Goal: Task Accomplishment & Management: Use online tool/utility

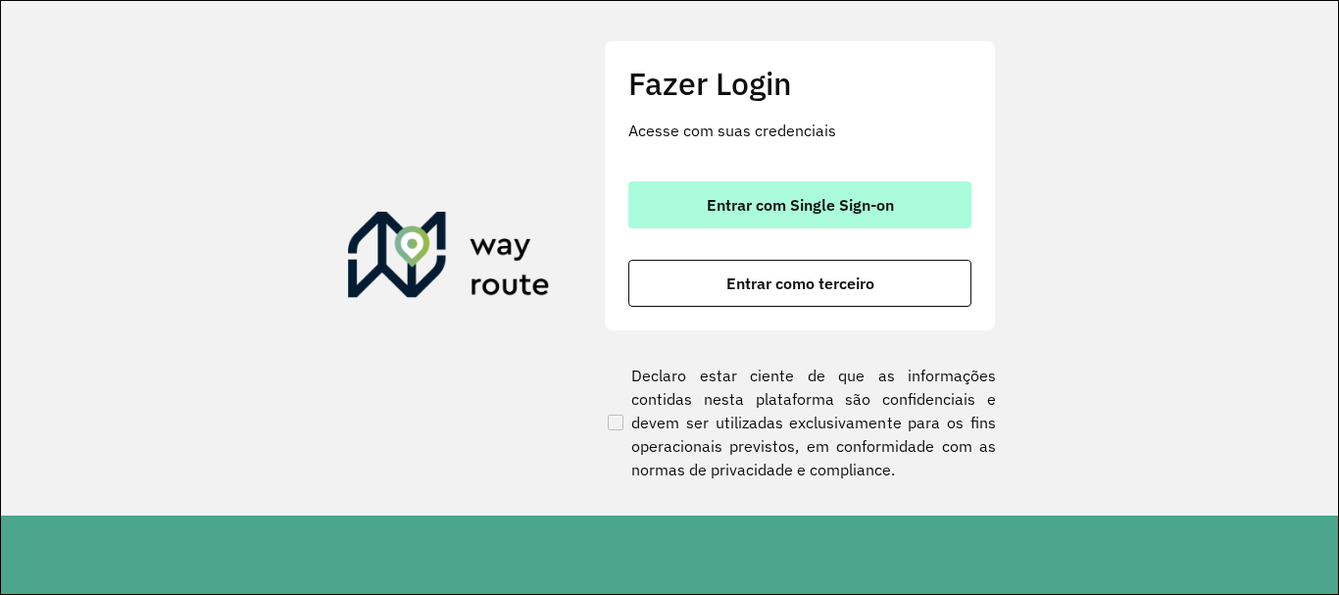
click at [778, 193] on button "Entrar com Single Sign-on" at bounding box center [799, 204] width 343 height 47
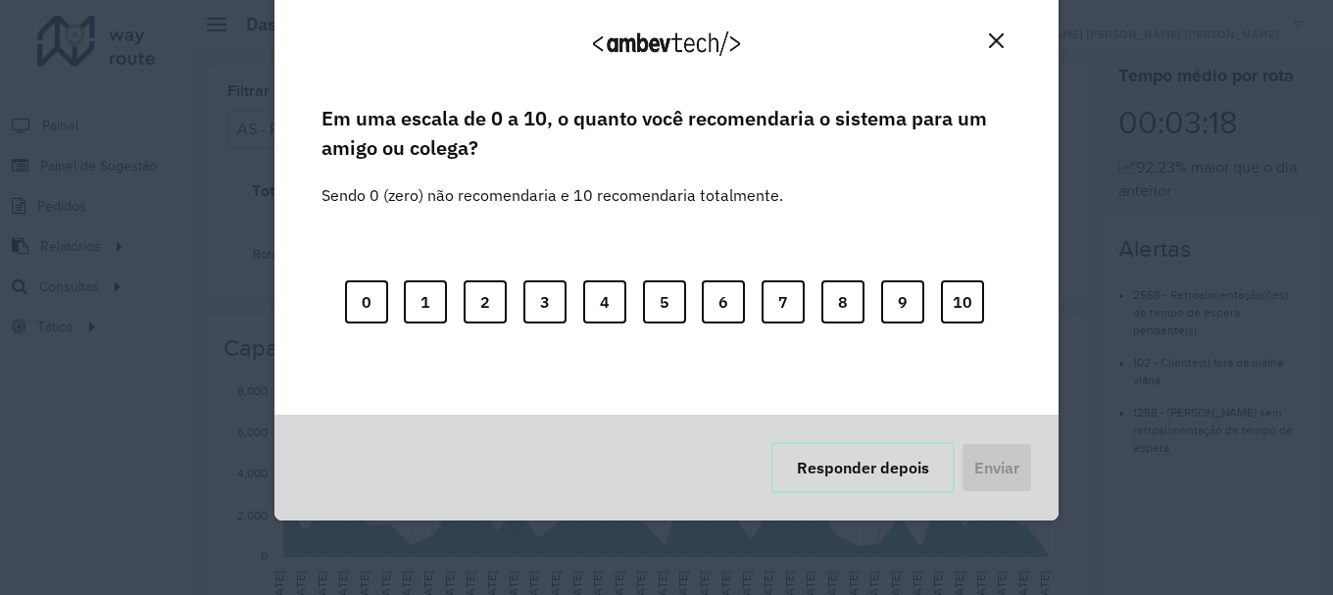
click at [852, 449] on button "Responder depois" at bounding box center [862, 467] width 183 height 51
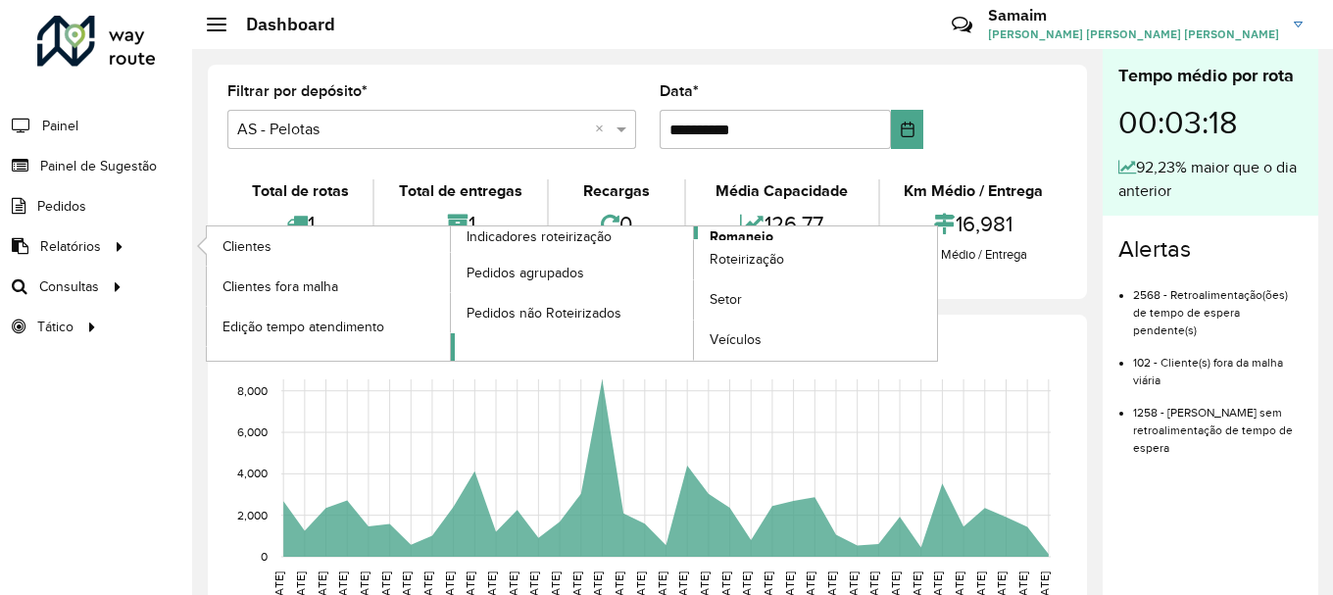
click at [762, 235] on span "Romaneio" at bounding box center [741, 236] width 64 height 21
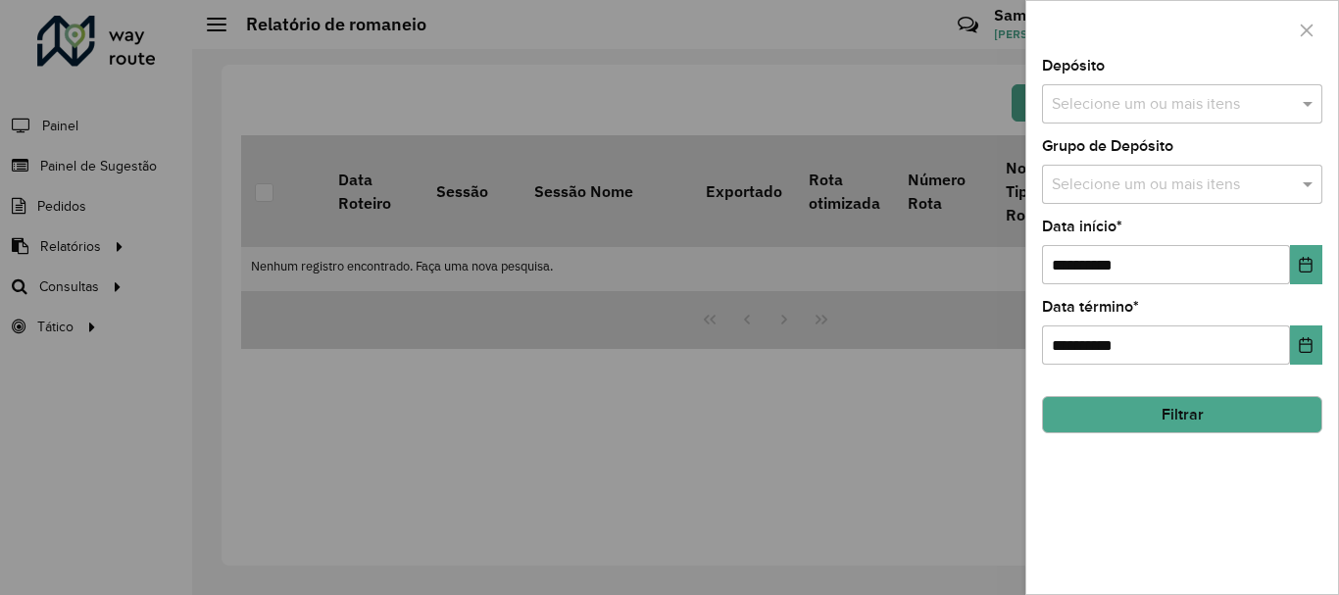
click at [1218, 77] on div "Depósito Selecione um ou mais itens" at bounding box center [1182, 91] width 280 height 65
click at [1183, 99] on input "text" at bounding box center [1172, 105] width 251 height 24
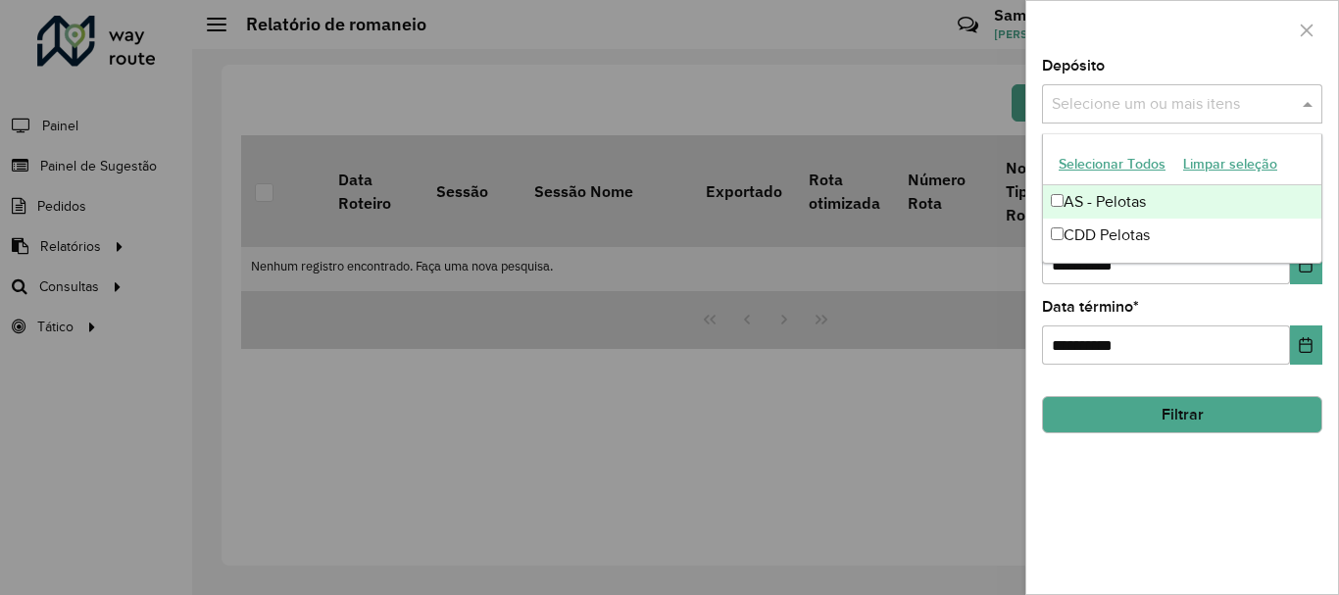
click at [1089, 163] on button "Selecionar Todos" at bounding box center [1112, 164] width 124 height 30
click at [1153, 67] on div "Depósito Selecione um ou mais itens AS - Pelotas × CDD Pelotas × ×" at bounding box center [1182, 91] width 280 height 65
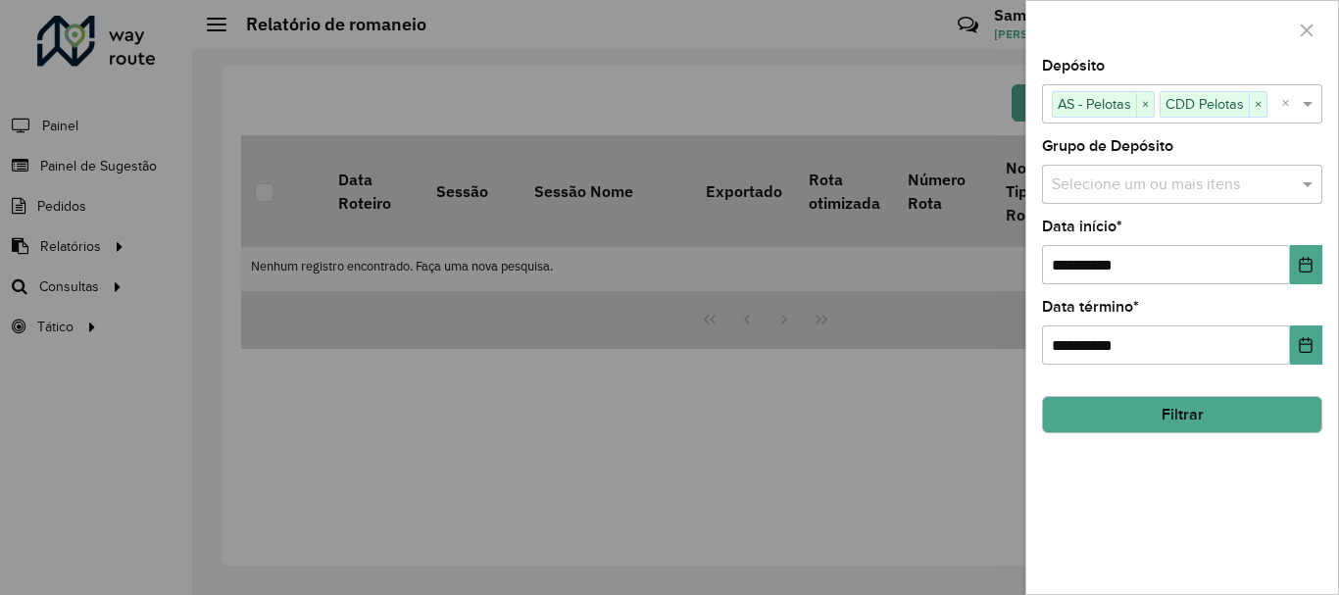
click at [1148, 166] on div "Selecione um ou mais itens" at bounding box center [1182, 184] width 280 height 39
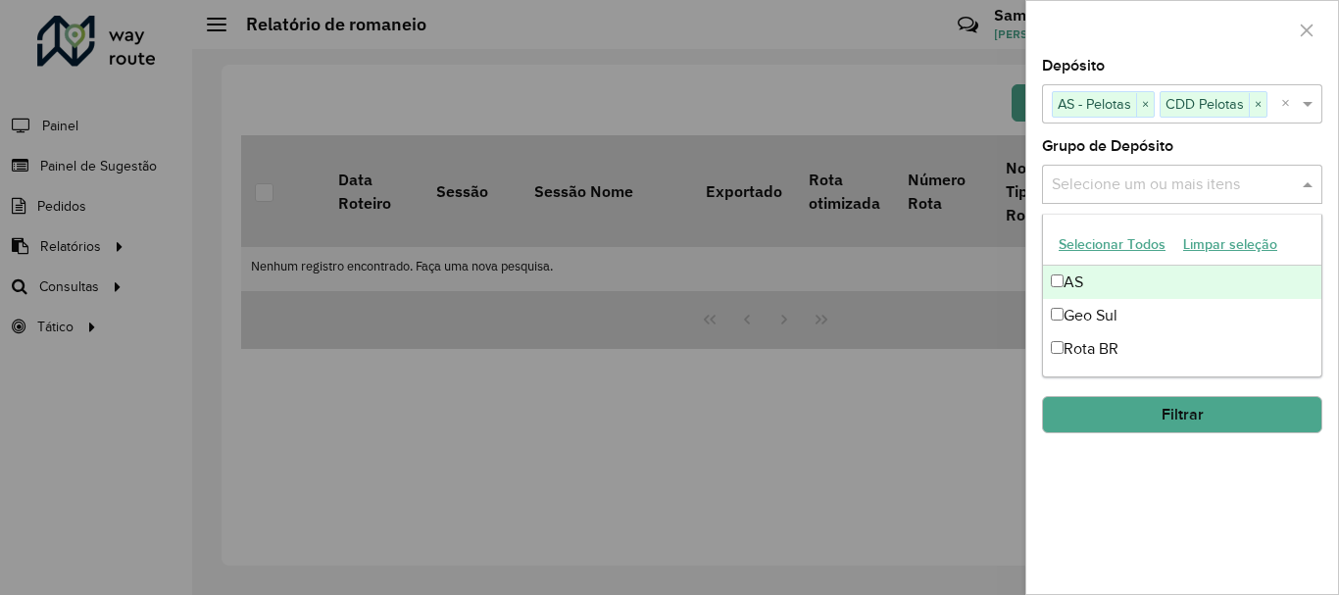
click at [1117, 245] on button "Selecionar Todos" at bounding box center [1112, 244] width 124 height 30
click at [1174, 36] on div at bounding box center [1182, 30] width 312 height 58
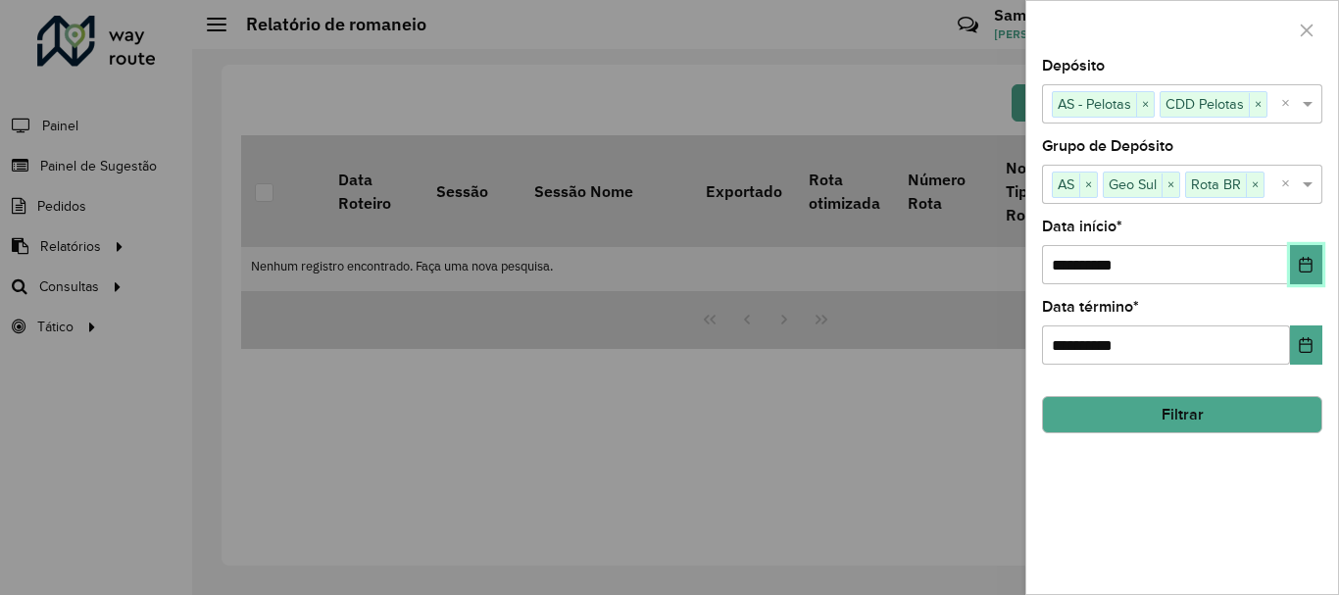
click at [1304, 271] on icon "Choose Date" at bounding box center [1305, 265] width 16 height 16
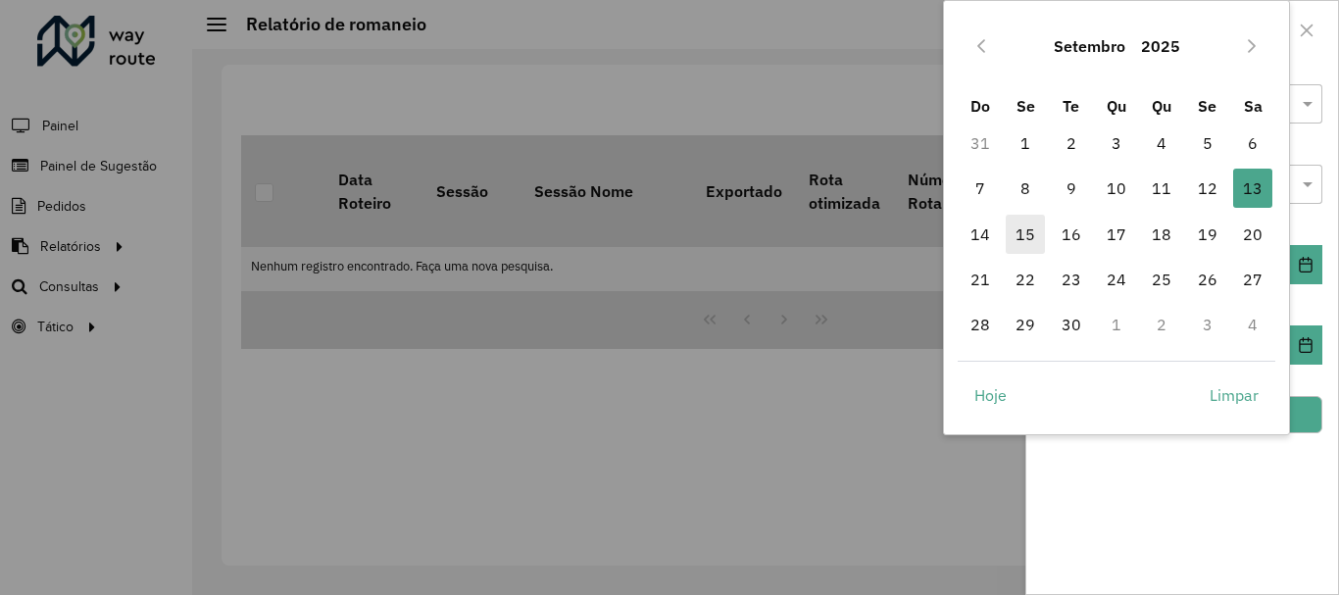
click at [1034, 230] on span "15" at bounding box center [1024, 234] width 39 height 39
type input "**********"
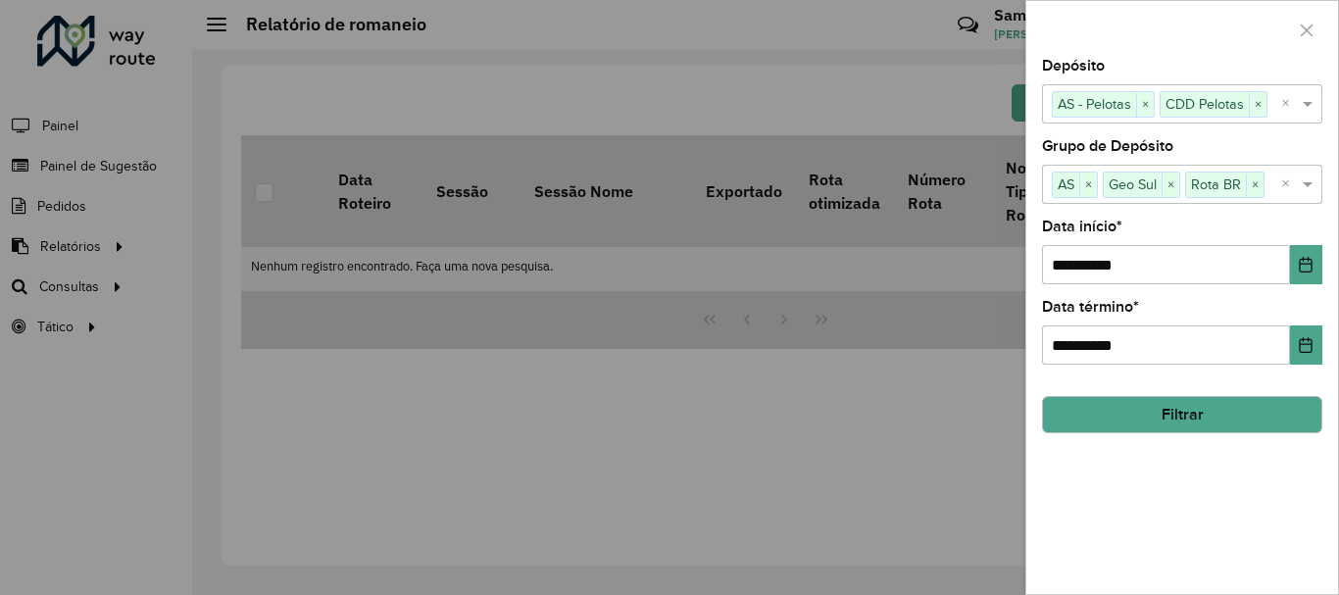
click at [1220, 414] on button "Filtrar" at bounding box center [1182, 414] width 280 height 37
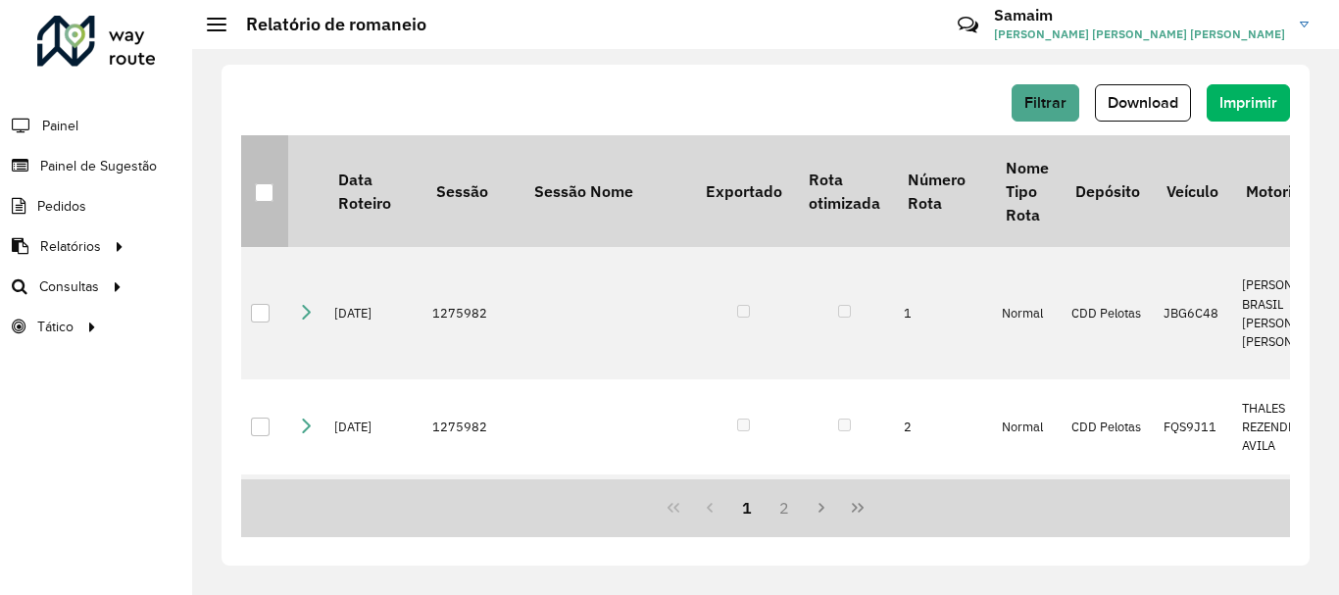
click at [268, 196] on div at bounding box center [264, 192] width 19 height 19
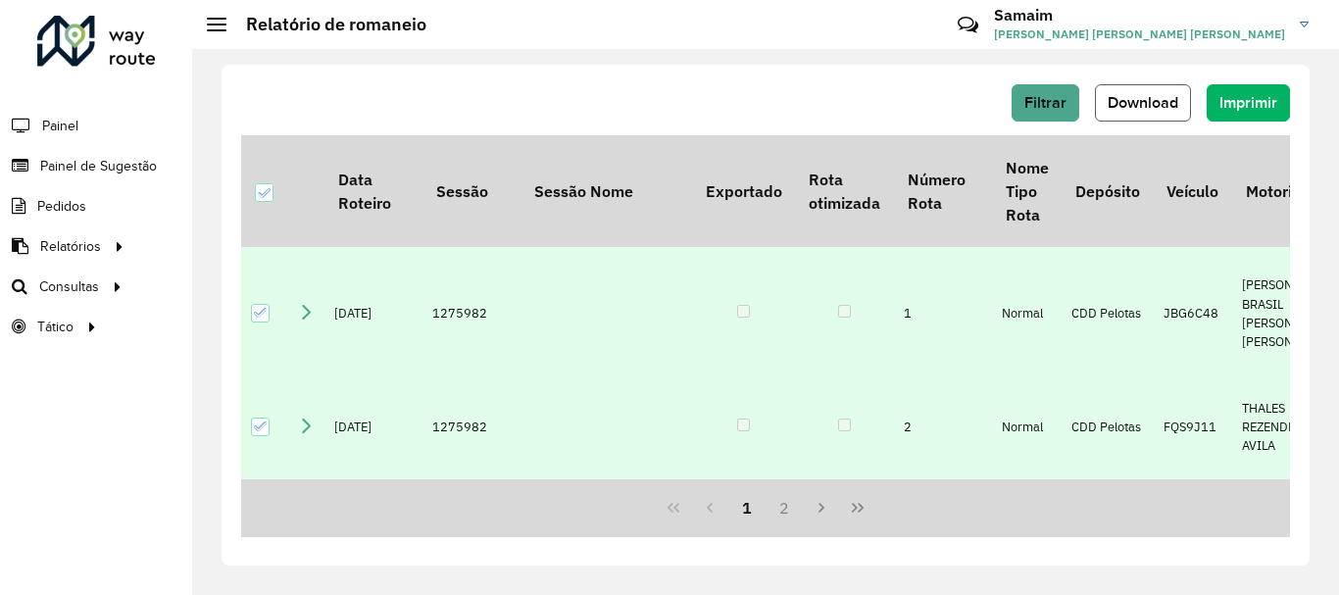
click at [1145, 109] on span "Download" at bounding box center [1142, 102] width 71 height 17
